Goal: Task Accomplishment & Management: Use online tool/utility

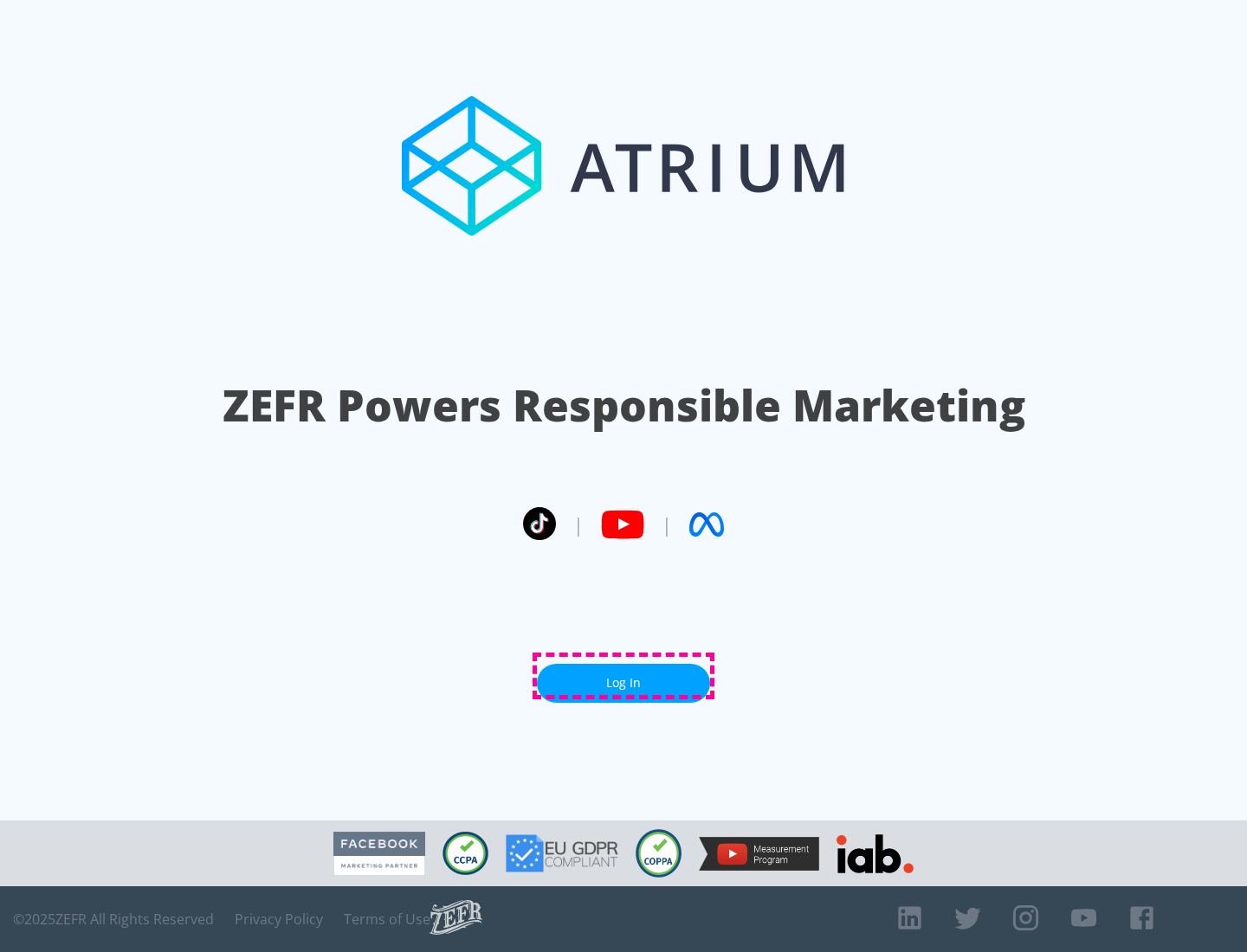
click at [624, 676] on link "Log In" at bounding box center [624, 683] width 173 height 38
